Goal: Information Seeking & Learning: Learn about a topic

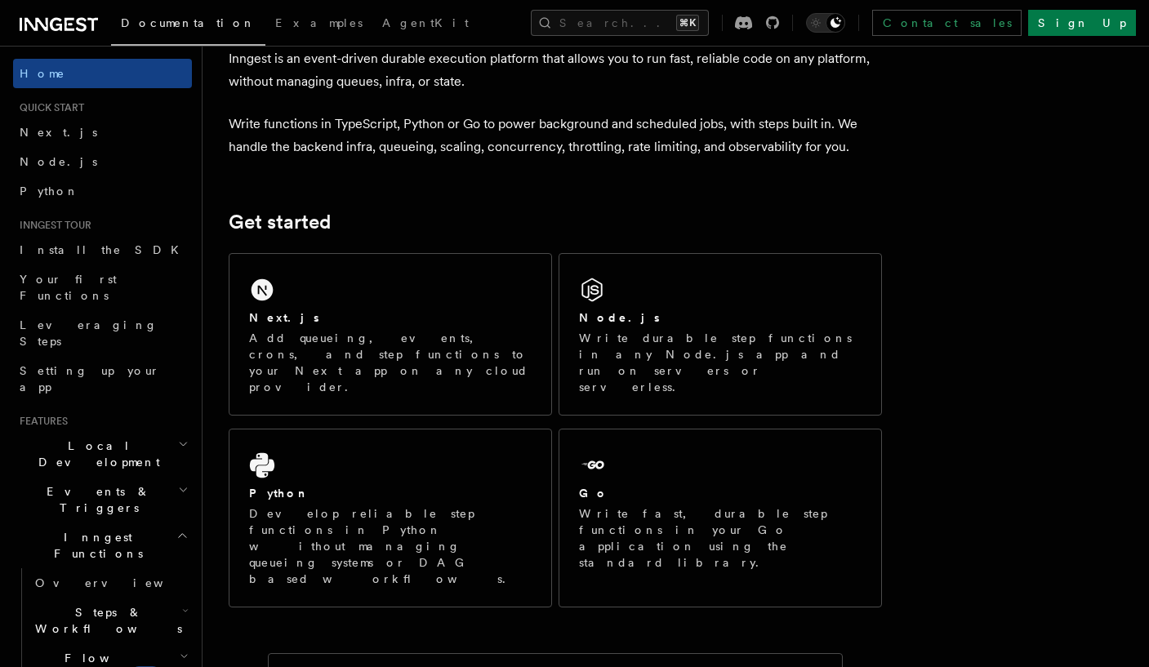
scroll to position [126, 0]
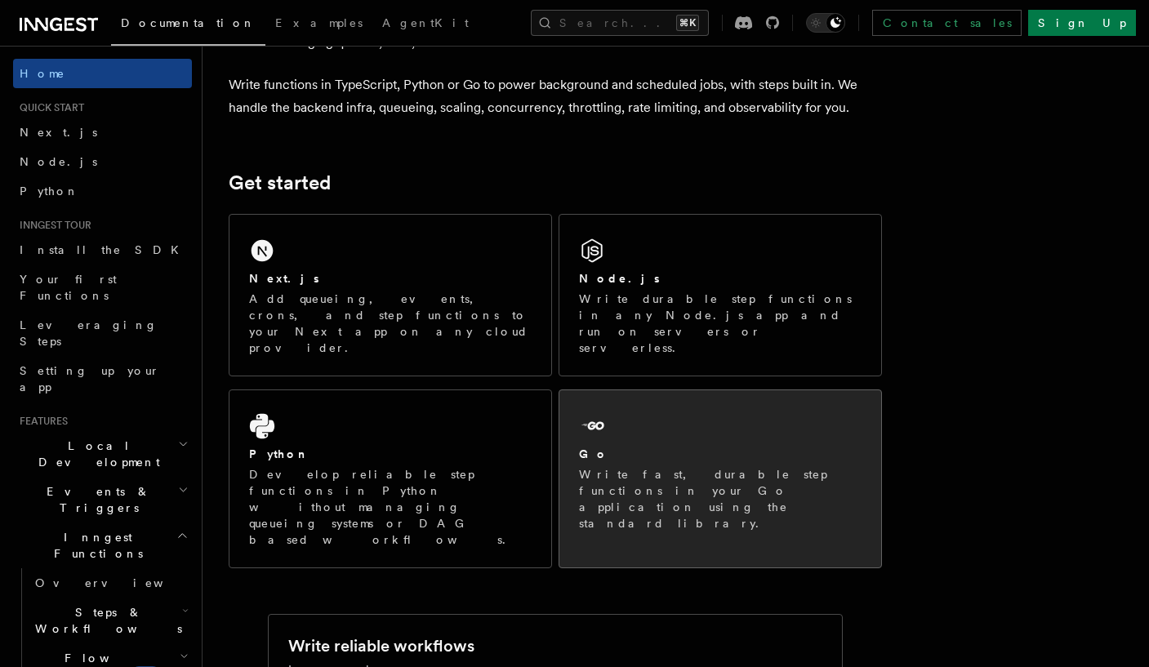
click at [607, 446] on div "Go" at bounding box center [720, 454] width 283 height 17
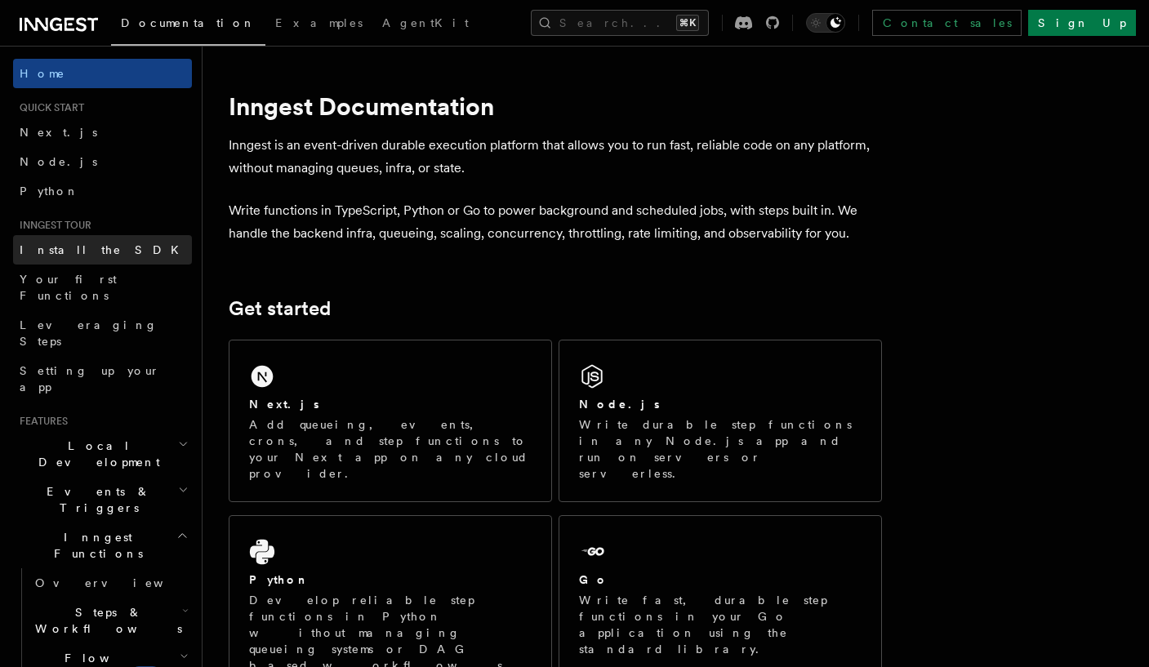
click at [122, 259] on link "Install the SDK" at bounding box center [102, 249] width 179 height 29
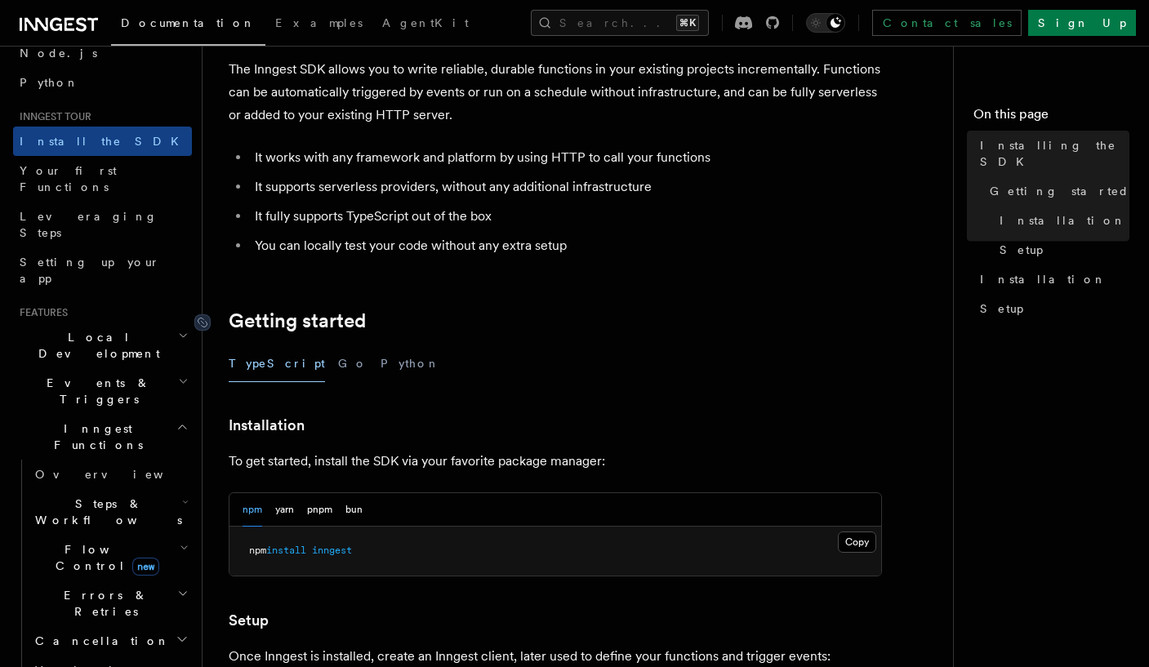
scroll to position [113, 0]
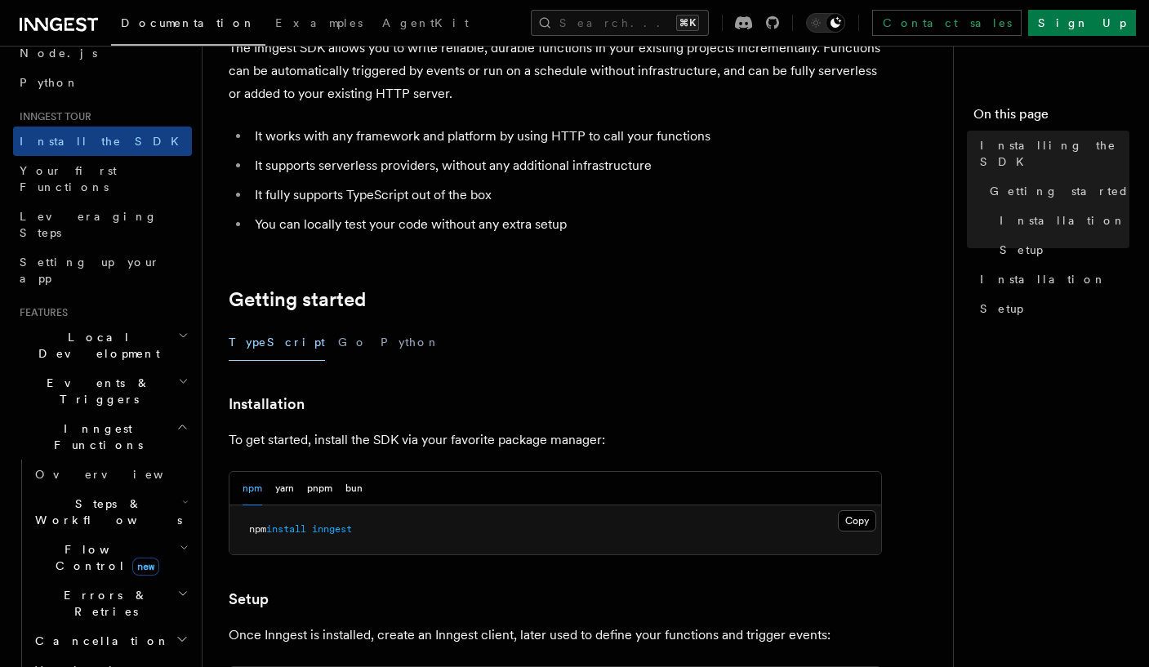
click at [309, 361] on article "Inngest tour Installing the SDK The Inngest SDK allows you to write reliable, d…" at bounding box center [584, 601] width 711 height 1286
click at [338, 345] on button "Go" at bounding box center [352, 342] width 29 height 37
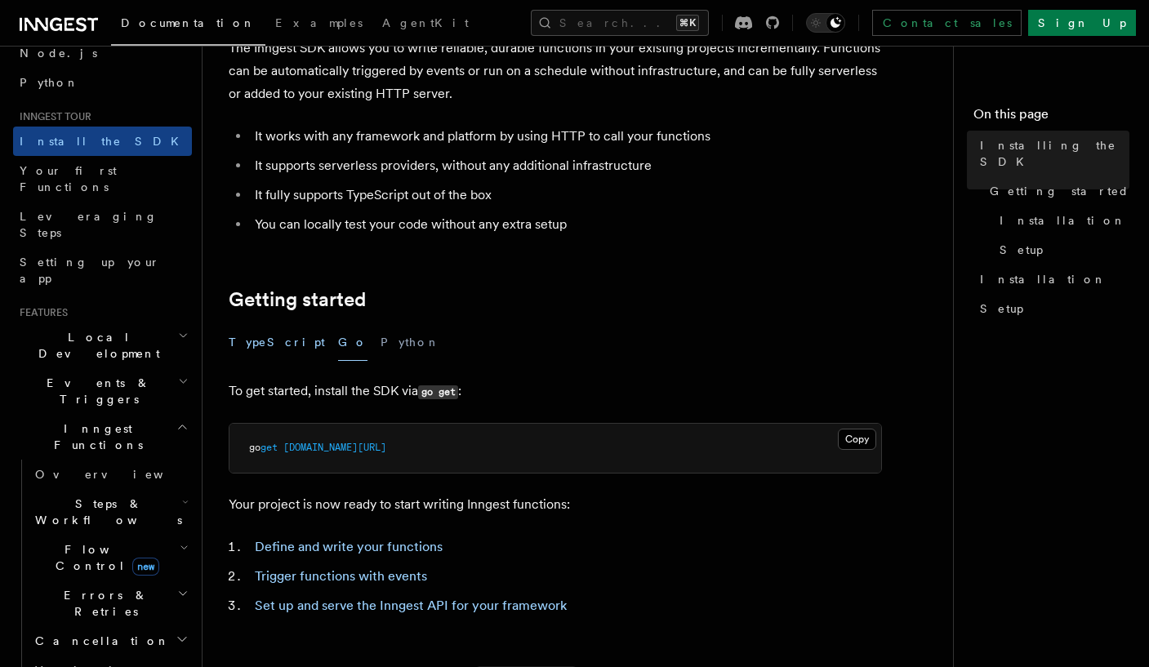
click at [278, 340] on button "TypeScript" at bounding box center [277, 342] width 96 height 37
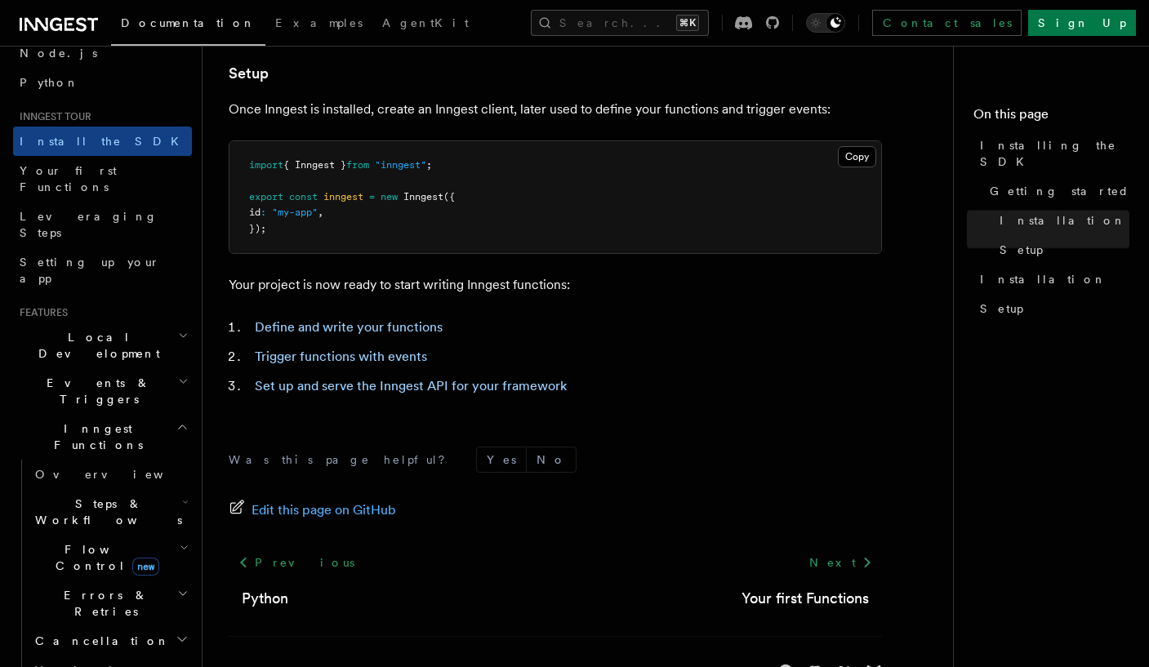
scroll to position [644, 0]
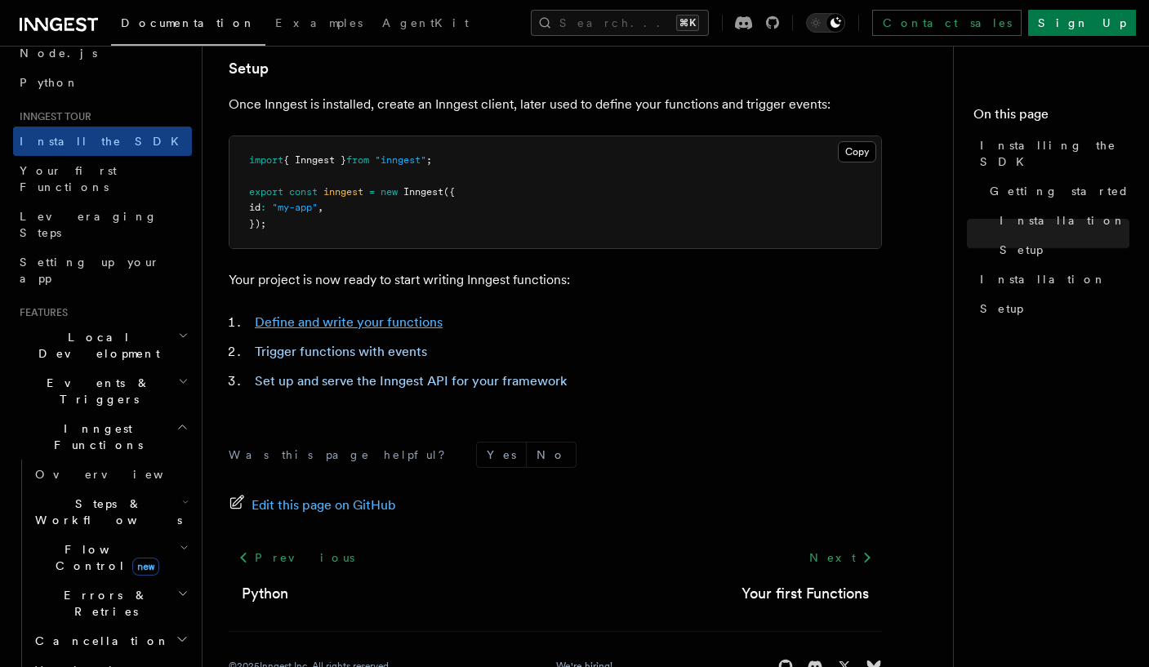
click at [327, 321] on link "Define and write your functions" at bounding box center [349, 322] width 188 height 16
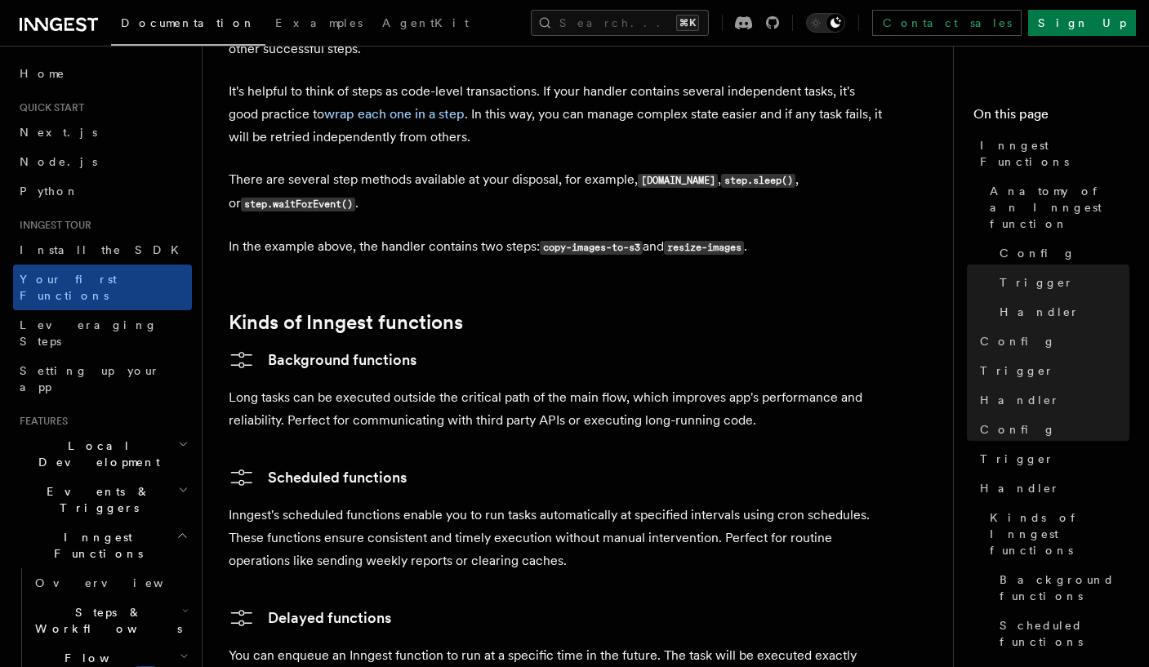
scroll to position [2330, 0]
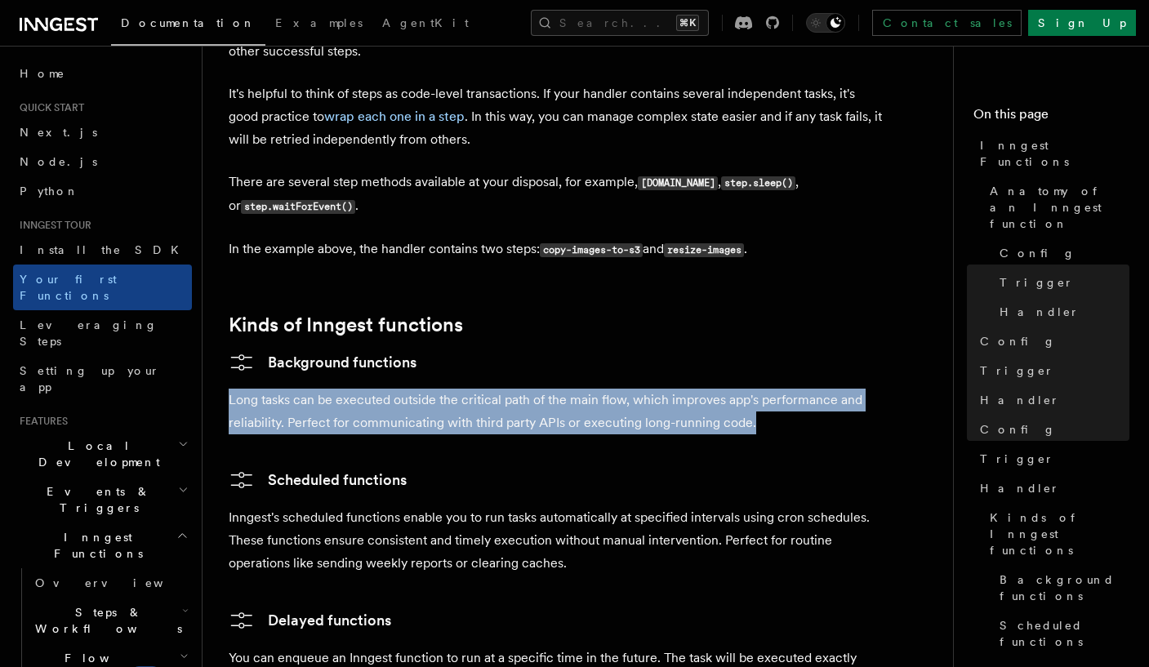
drag, startPoint x: 331, startPoint y: 307, endPoint x: 664, endPoint y: 350, distance: 335.1
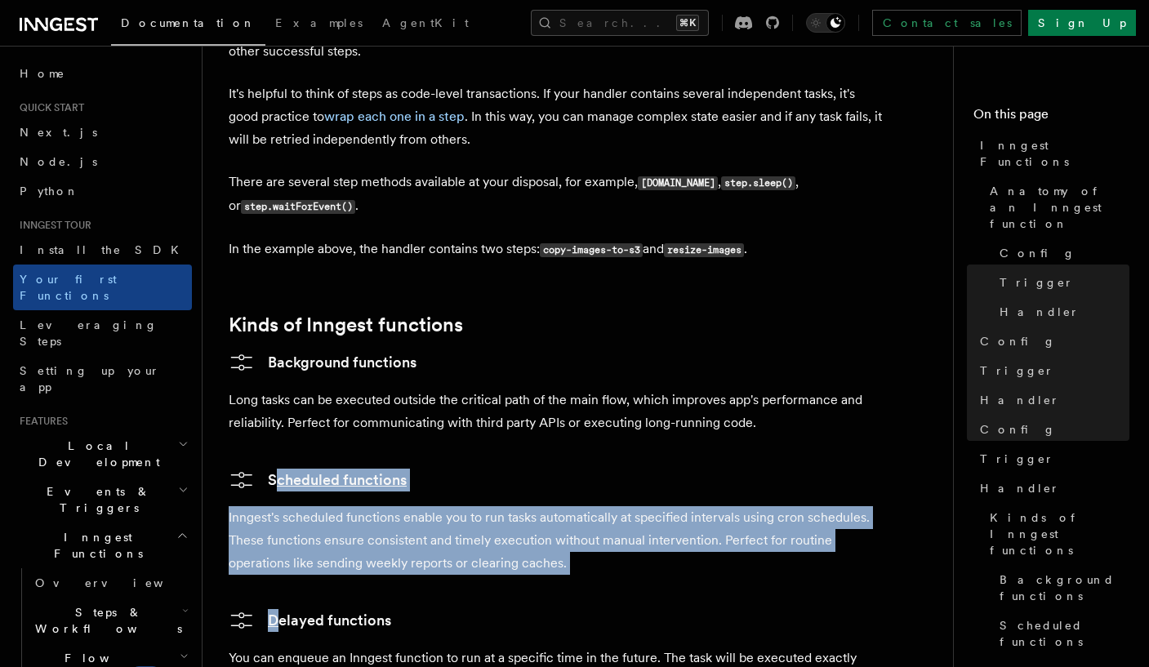
drag, startPoint x: 638, startPoint y: 387, endPoint x: 633, endPoint y: 500, distance: 112.8
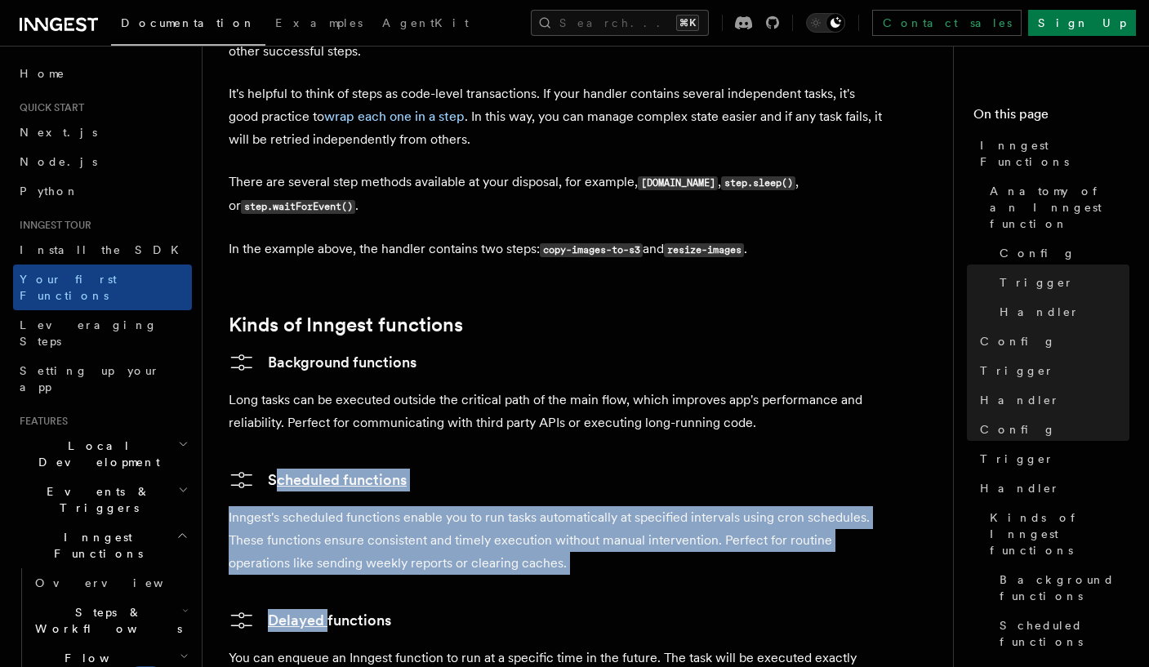
drag, startPoint x: 633, startPoint y: 498, endPoint x: 636, endPoint y: 368, distance: 129.9
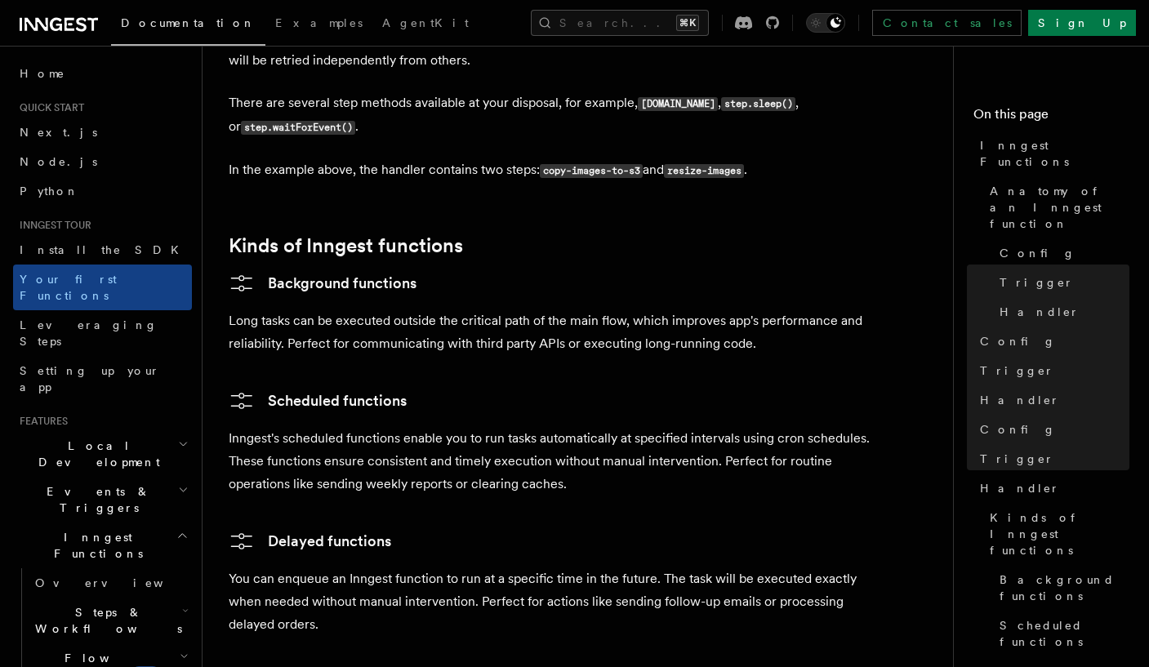
click at [564, 567] on p "You can enqueue an Inngest function to run at a specific time in the future. Th…" at bounding box center [555, 601] width 653 height 69
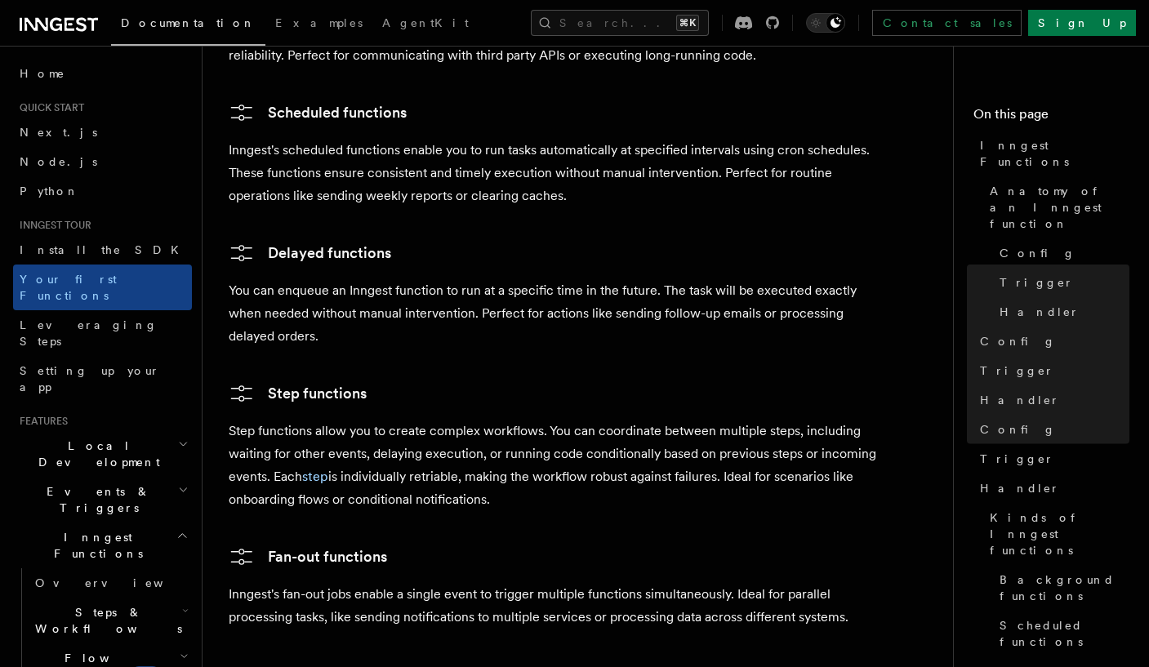
scroll to position [2715, 0]
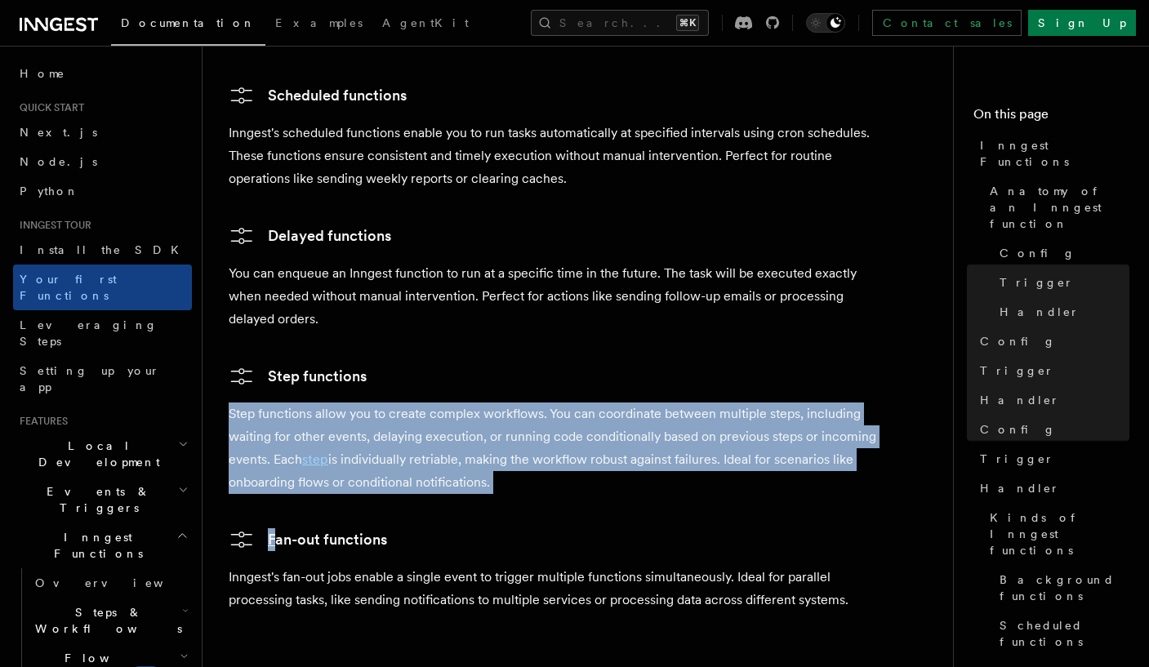
drag, startPoint x: 560, startPoint y: 420, endPoint x: 231, endPoint y: 336, distance: 339.4
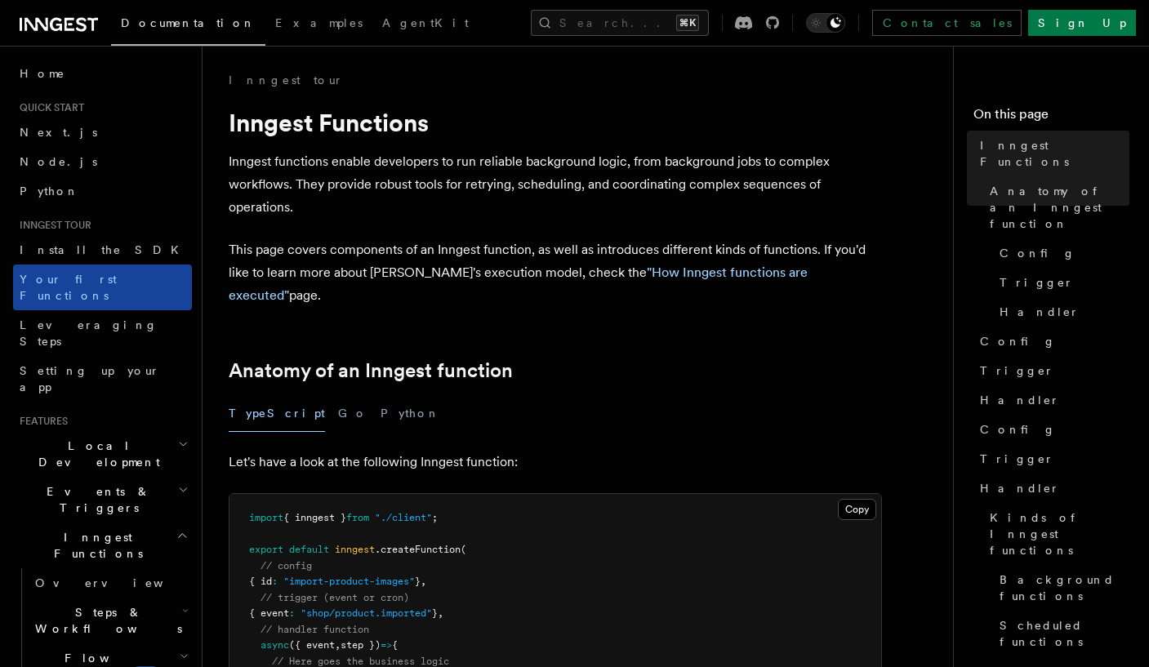
scroll to position [0, 0]
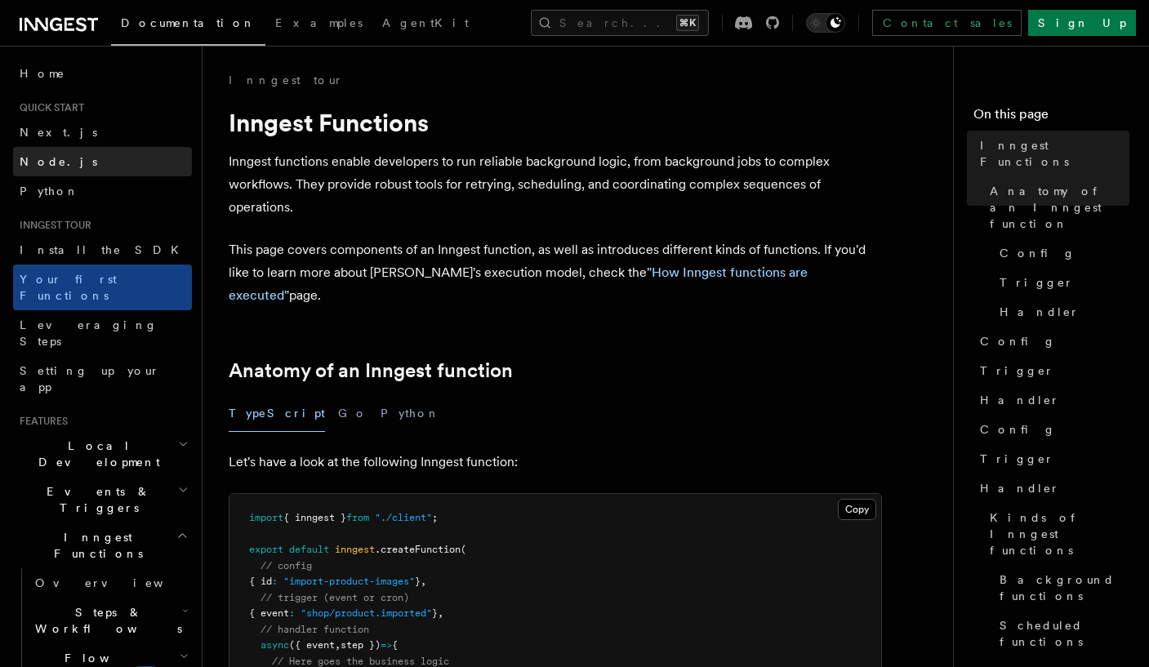
click at [69, 153] on link "Node.js" at bounding box center [102, 161] width 179 height 29
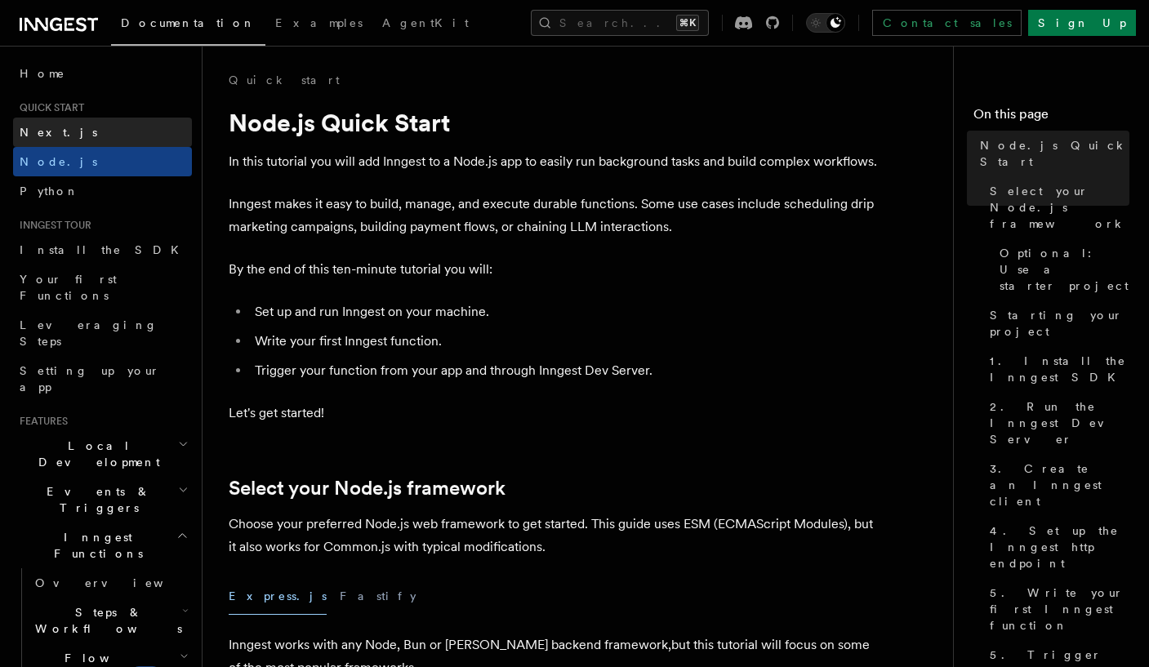
click at [73, 133] on link "Next.js" at bounding box center [102, 132] width 179 height 29
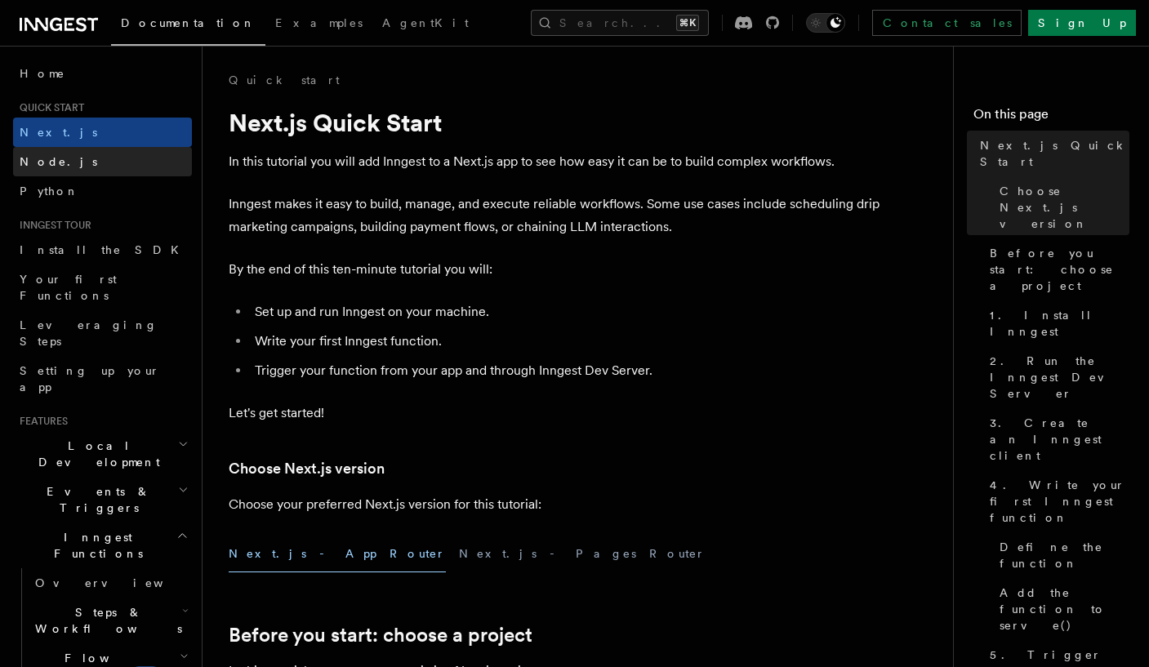
click at [68, 161] on link "Node.js" at bounding box center [102, 161] width 179 height 29
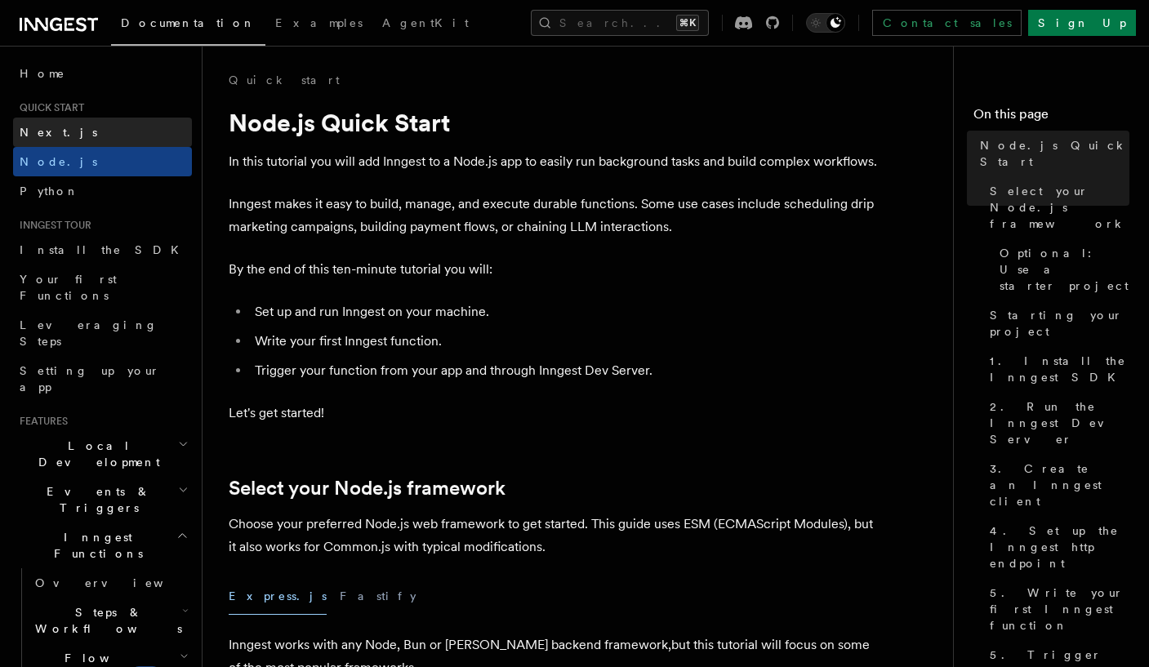
click at [73, 140] on link "Next.js" at bounding box center [102, 132] width 179 height 29
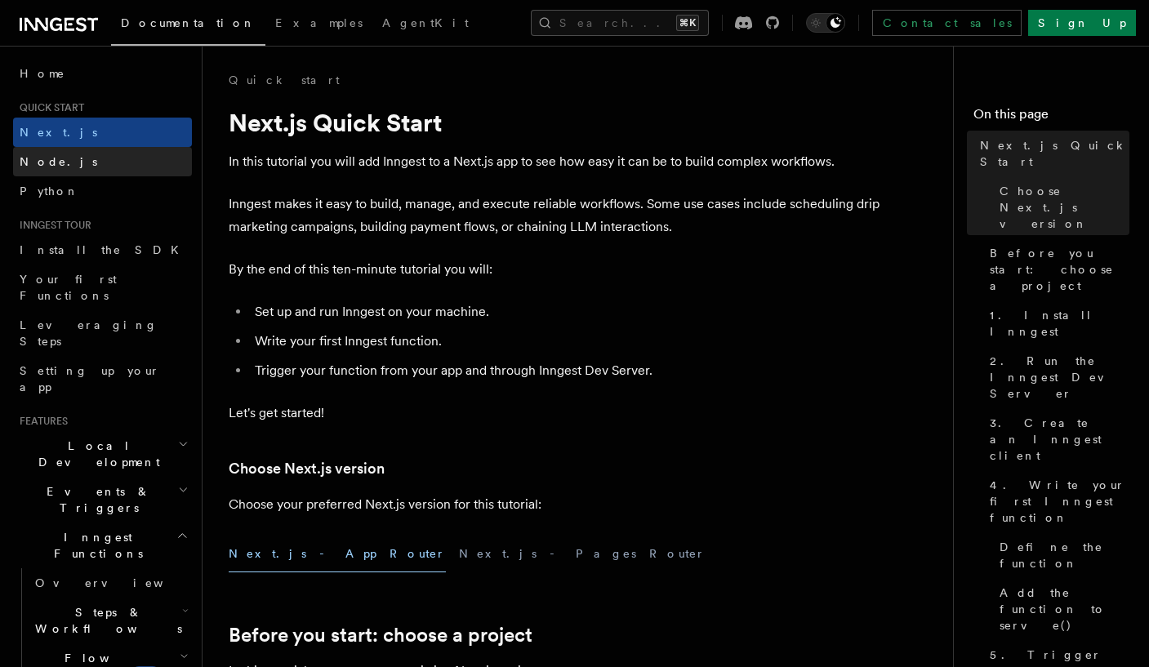
click at [68, 153] on link "Node.js" at bounding box center [102, 161] width 179 height 29
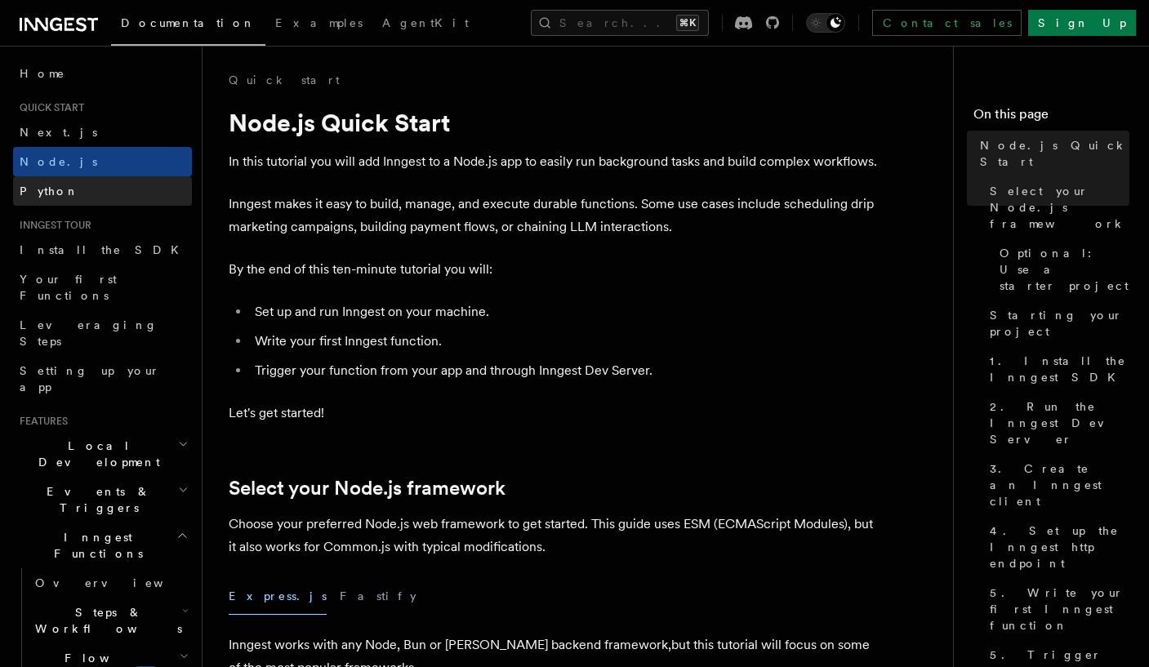
click at [59, 185] on link "Python" at bounding box center [102, 190] width 179 height 29
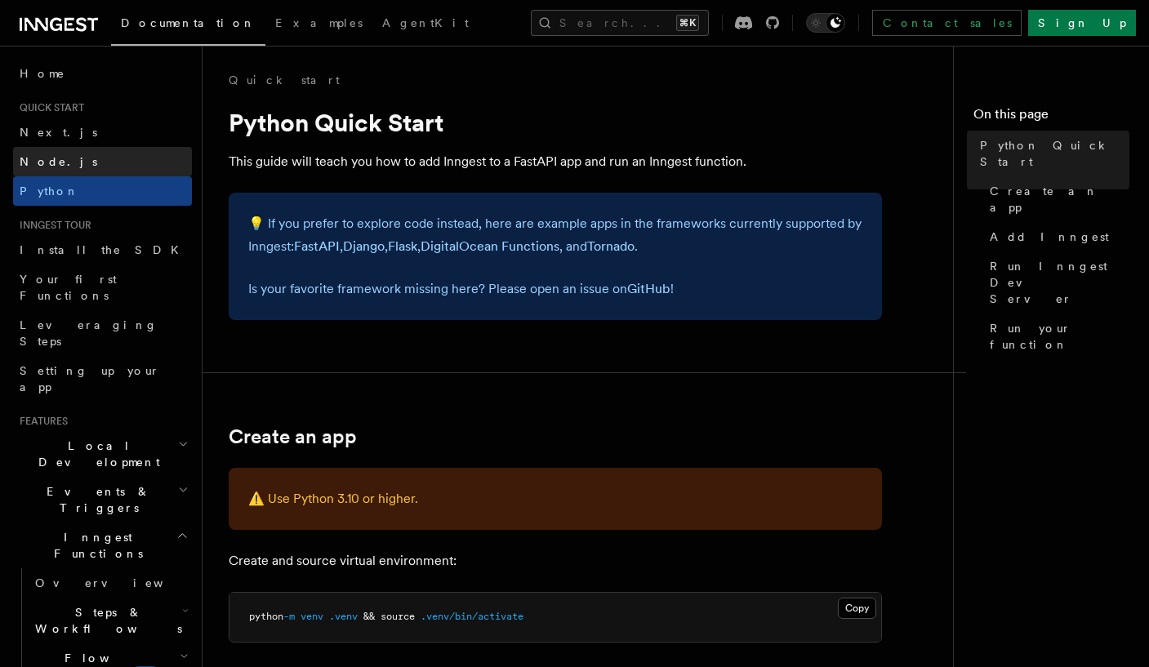
click at [61, 162] on link "Node.js" at bounding box center [102, 161] width 179 height 29
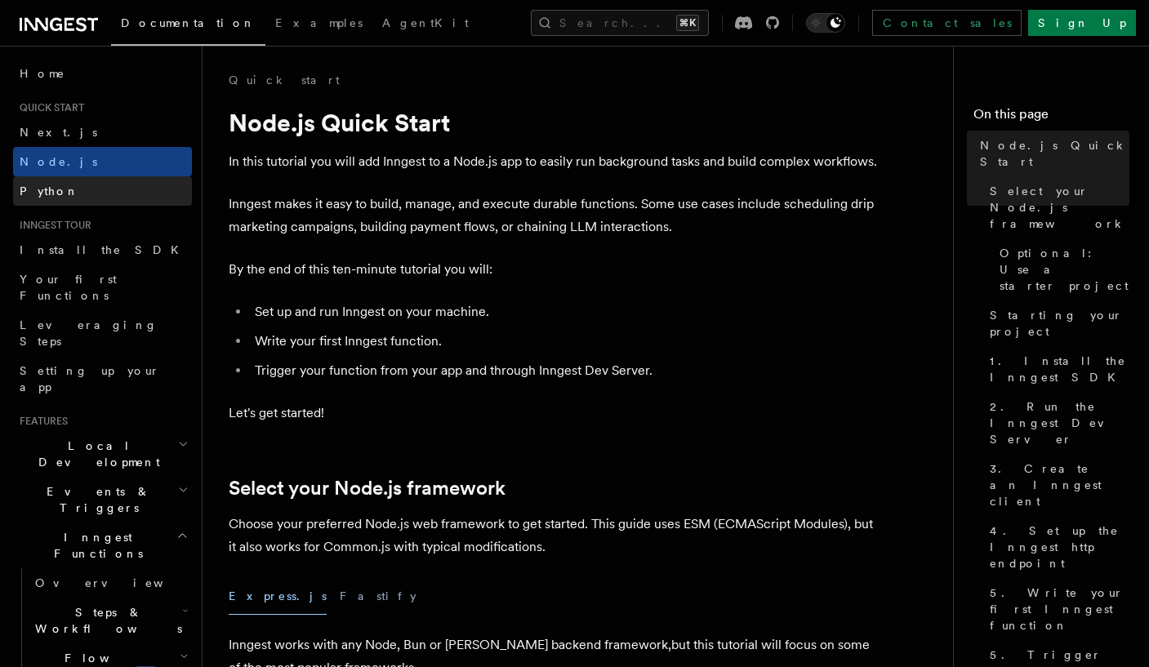
click at [55, 189] on span "Python" at bounding box center [50, 191] width 60 height 13
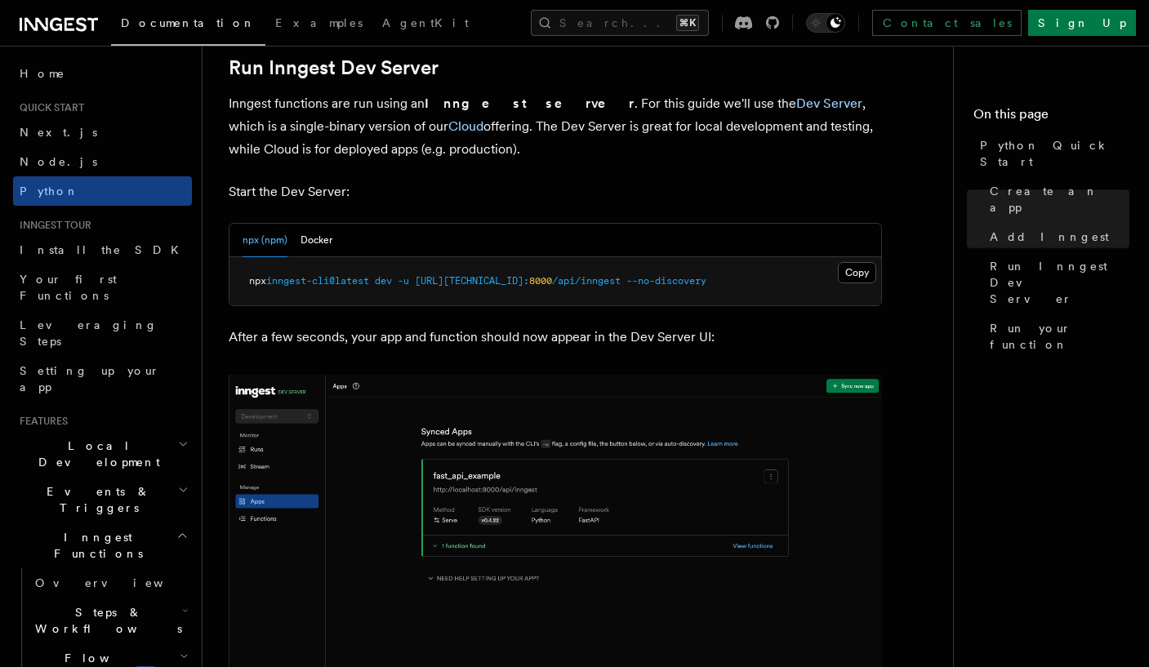
scroll to position [2047, 0]
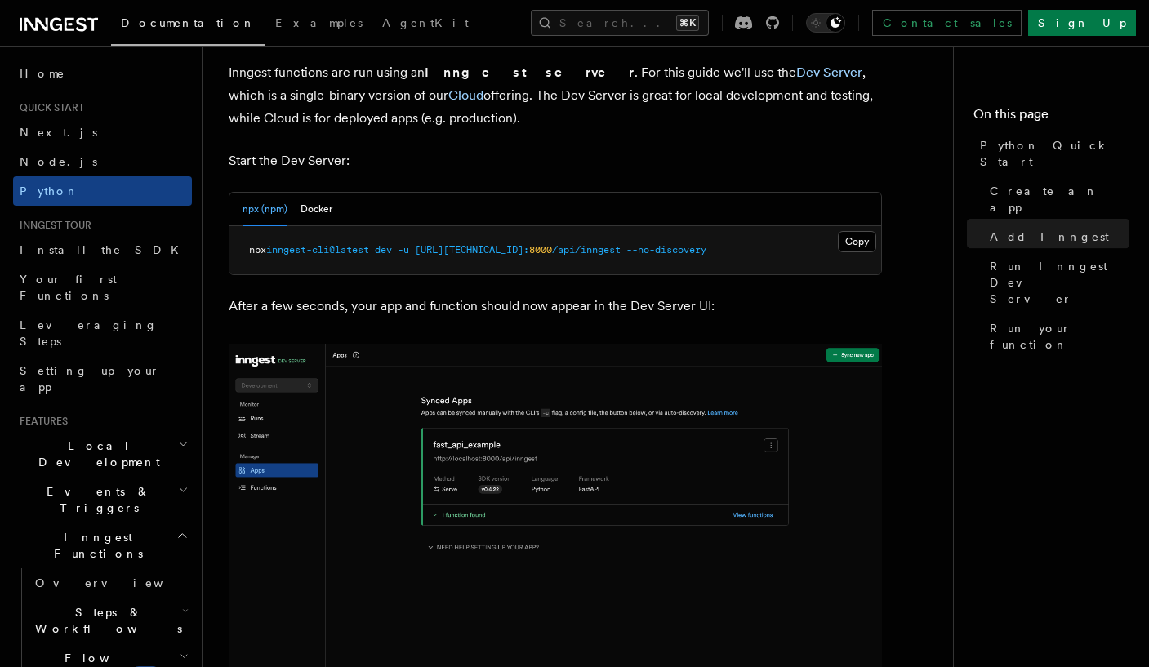
click at [97, 483] on span "Events & Triggers" at bounding box center [95, 499] width 165 height 33
click at [109, 438] on span "Local Development" at bounding box center [95, 454] width 165 height 33
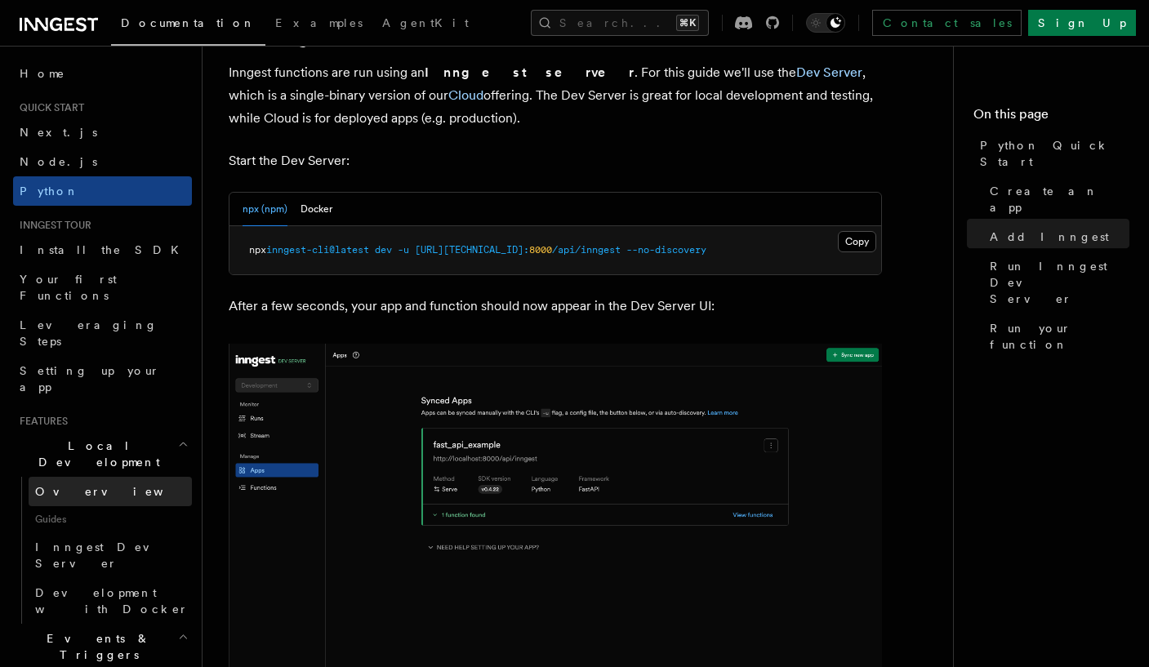
click at [78, 485] on span "Overview" at bounding box center [119, 491] width 168 height 13
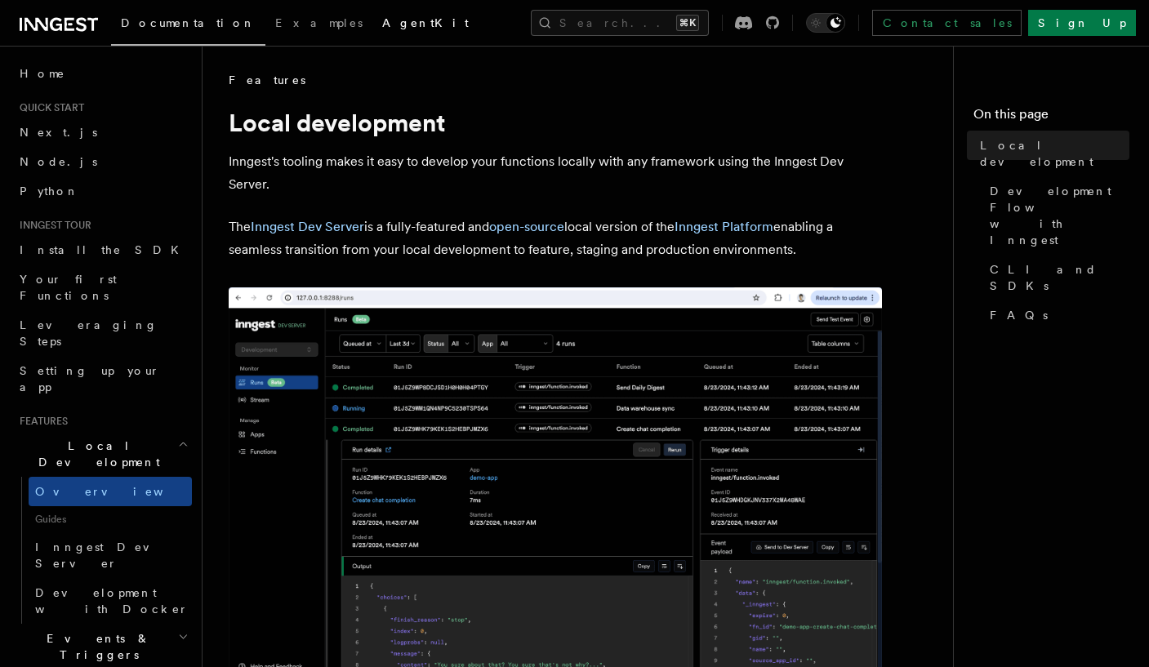
click at [382, 20] on span "AgentKit" at bounding box center [425, 22] width 87 height 13
click at [382, 27] on span "AgentKit" at bounding box center [425, 22] width 87 height 13
